Goal: Transaction & Acquisition: Purchase product/service

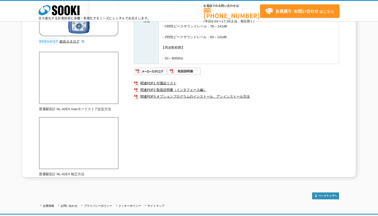
scroll to position [149, 0]
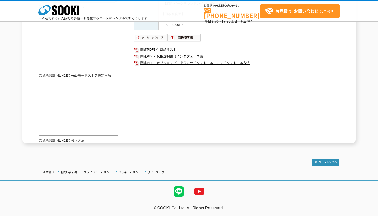
click at [153, 39] on img at bounding box center [151, 38] width 34 height 8
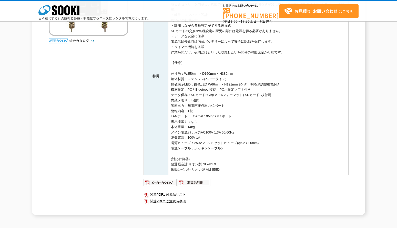
scroll to position [128, 0]
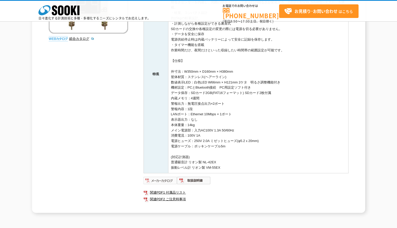
click at [163, 176] on img at bounding box center [161, 180] width 34 height 8
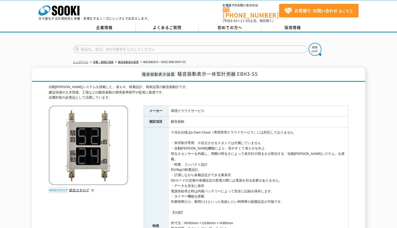
scroll to position [0, 0]
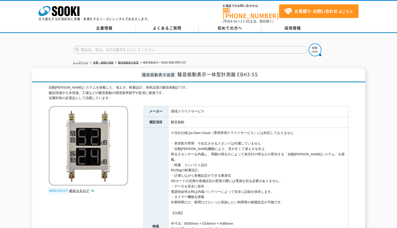
drag, startPoint x: 236, startPoint y: 77, endPoint x: 214, endPoint y: 83, distance: 23.2
click at [236, 77] on h1 "騒音振動表示装置 騒音振動表示一体型計測器 EBH3-SS" at bounding box center [198, 75] width 333 height 14
drag, startPoint x: 178, startPoint y: 72, endPoint x: 259, endPoint y: 70, distance: 80.5
click at [259, 70] on h1 "騒音振動表示装置 騒音振動表示一体型計測器 EBH3-SS" at bounding box center [198, 75] width 333 height 14
click at [253, 85] on div "自動[PERSON_NAME]システムを搭載した、省エネ、軽量設計、簡単設置の騒音振動計です。 建設現場や土木現場、工場などの騒音振動の環境基準順守や監視に最…" at bounding box center [199, 93] width 300 height 16
